Goal: Entertainment & Leisure: Consume media (video, audio)

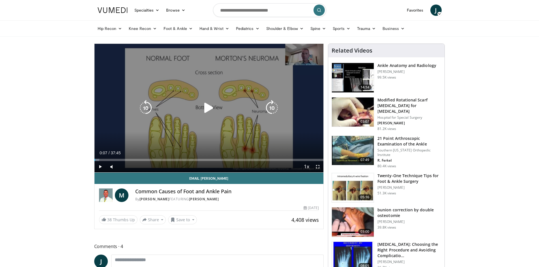
click at [218, 147] on div "10 seconds Tap to unmute" at bounding box center [208, 108] width 229 height 129
click at [203, 106] on icon "Video Player" at bounding box center [209, 108] width 16 height 16
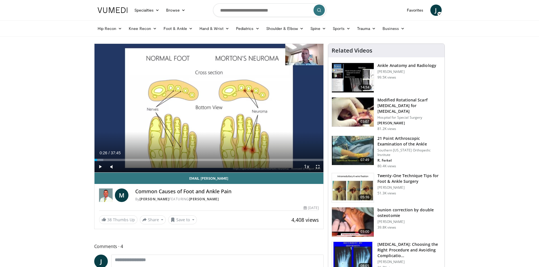
click at [362, 113] on img at bounding box center [353, 112] width 42 height 29
